Goal: Task Accomplishment & Management: Complete application form

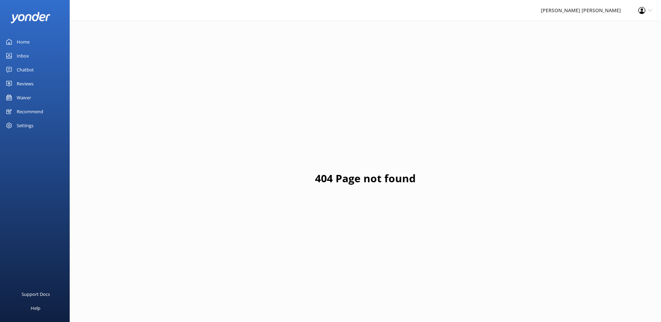
click at [25, 98] on div "Waiver" at bounding box center [24, 98] width 14 height 14
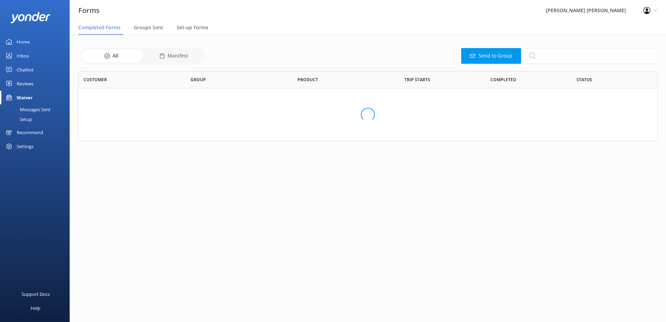
scroll to position [187, 575]
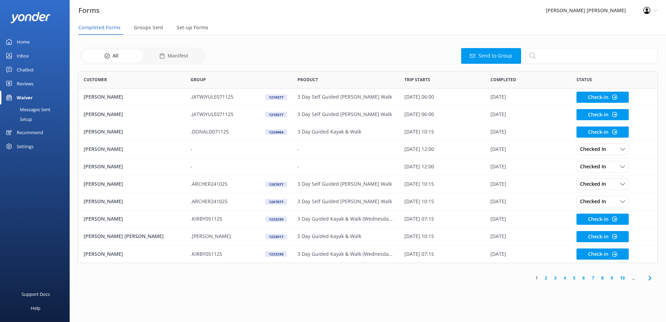
click at [502, 57] on button "Send to Group" at bounding box center [491, 56] width 60 height 16
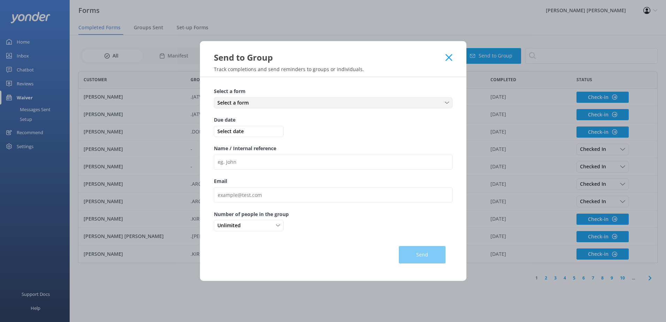
click at [247, 102] on span "Select a form" at bounding box center [235, 103] width 36 height 8
click at [255, 117] on div "Medical and Assurance Form" at bounding box center [247, 117] width 58 height 7
click at [246, 130] on span "Select date" at bounding box center [249, 132] width 66 height 8
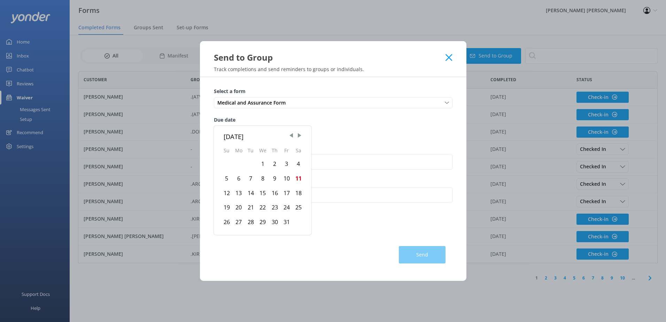
click at [238, 192] on div "13" at bounding box center [239, 193] width 12 height 15
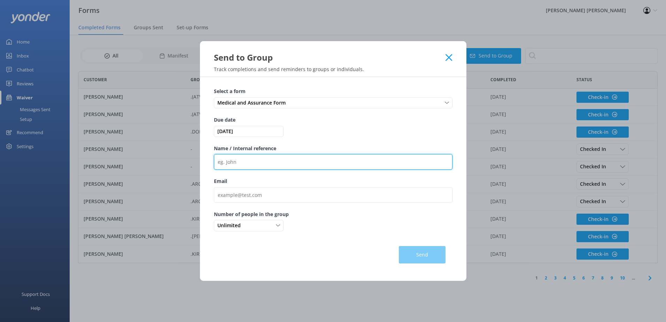
click at [239, 166] on input "Name / Internal reference" at bounding box center [333, 162] width 239 height 16
click at [270, 163] on input "Name / Internal reference" at bounding box center [333, 162] width 239 height 16
paste input ".LOHER151025"
click at [274, 163] on input ".LOHER151025" at bounding box center [333, 162] width 239 height 16
paste input "982251"
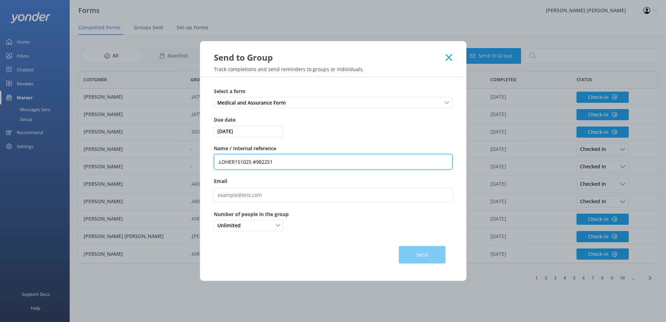
type input ".LOHER151025 #982251"
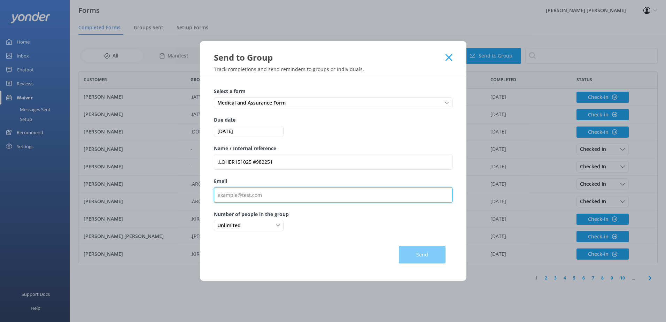
click at [269, 197] on input "Email" at bounding box center [333, 195] width 239 height 16
click at [232, 197] on input "Email" at bounding box center [333, 195] width 239 height 16
paste input "[EMAIL_ADDRESS][DOMAIN_NAME]"
type input "[EMAIL_ADDRESS][DOMAIN_NAME]"
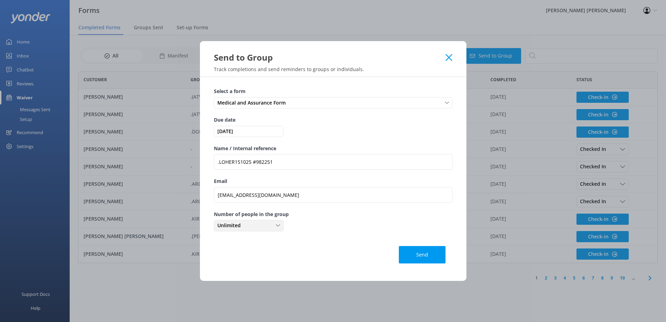
click at [251, 227] on div "Unlimited" at bounding box center [249, 226] width 66 height 8
click at [218, 265] on div "2" at bounding box center [219, 268] width 2 height 7
click at [416, 252] on button "Send" at bounding box center [422, 254] width 47 height 17
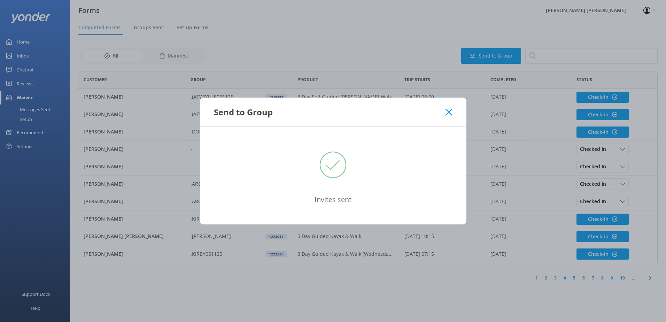
click at [449, 111] on icon at bounding box center [449, 112] width 7 height 7
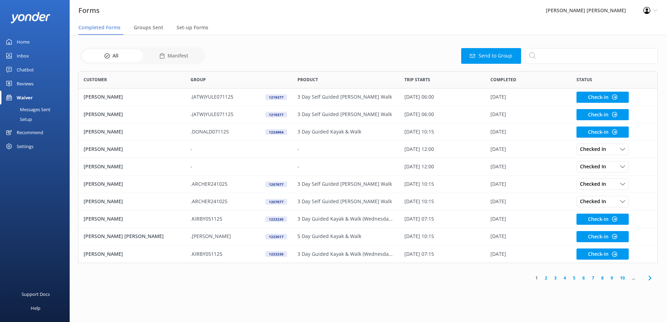
click at [18, 96] on div "Waiver" at bounding box center [25, 98] width 16 height 14
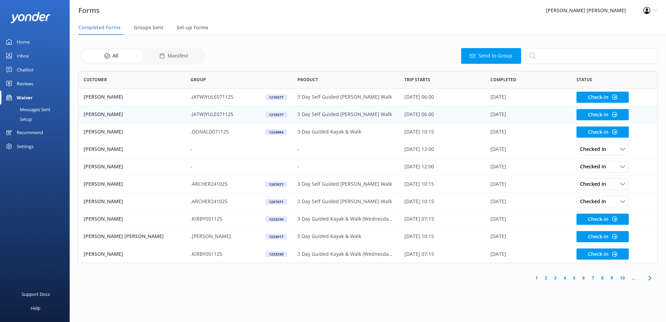
scroll to position [187, 575]
